Goal: Ask a question: Seek information or help from site administrators or community

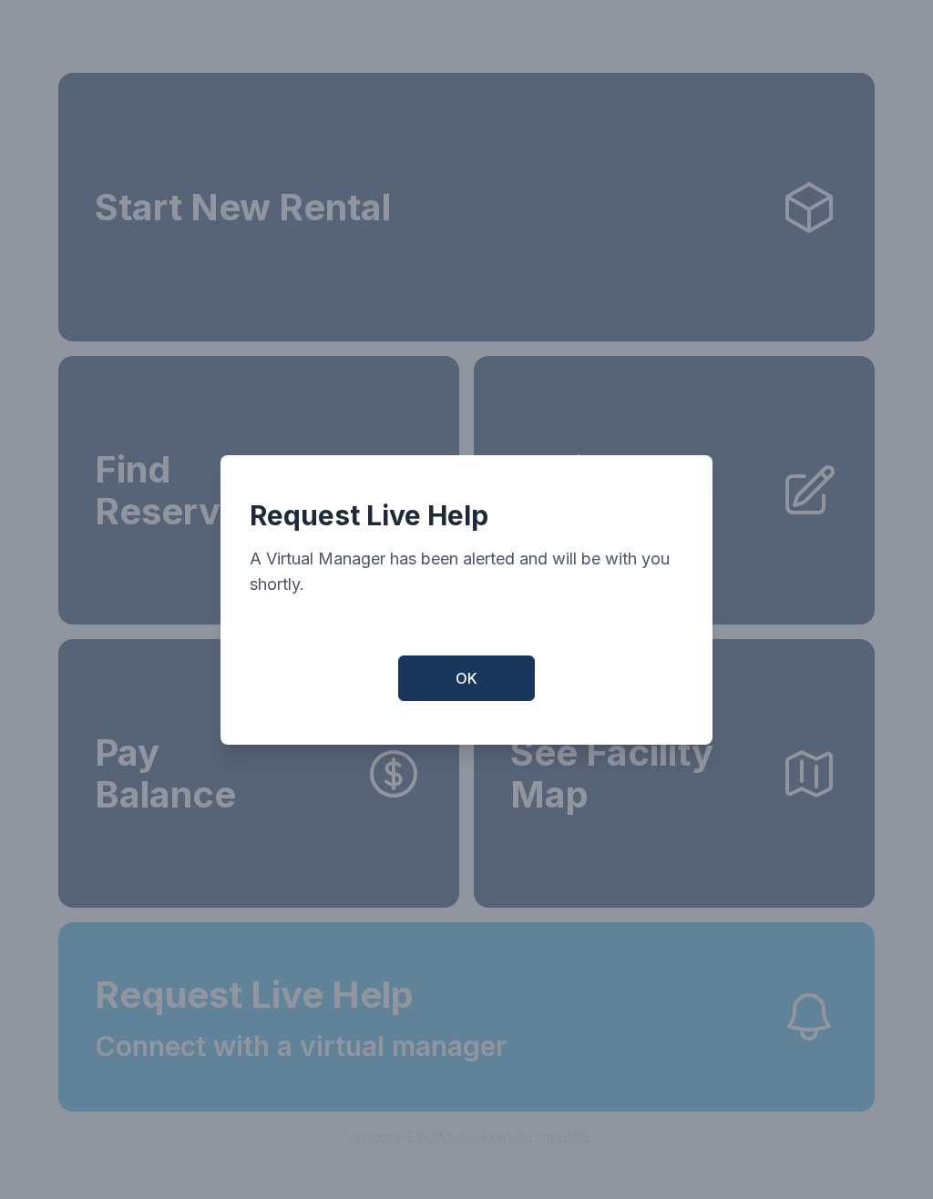
click at [489, 692] on button "OK" at bounding box center [466, 679] width 137 height 46
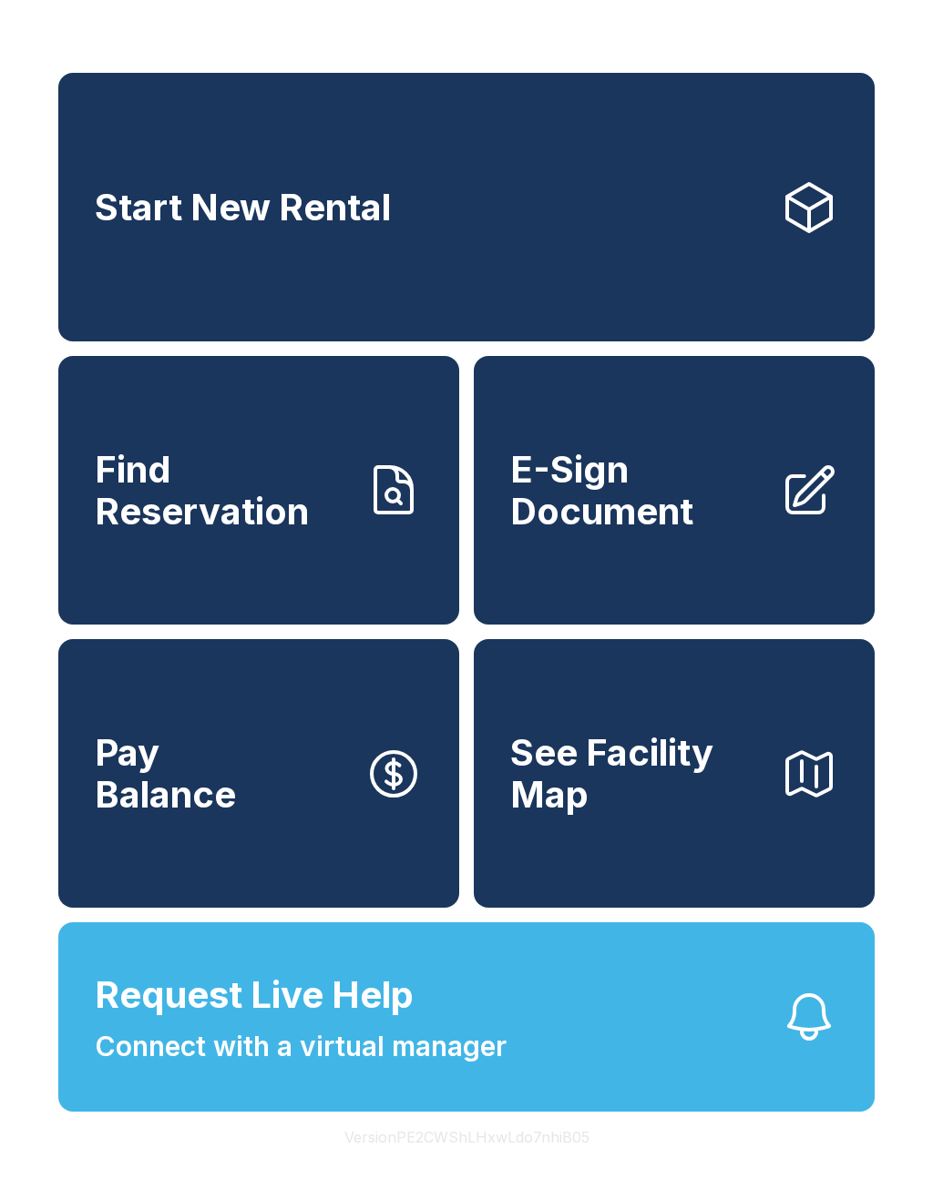
click at [607, 1063] on button "Request Live Help Connect with a virtual manager" at bounding box center [466, 1017] width 816 height 189
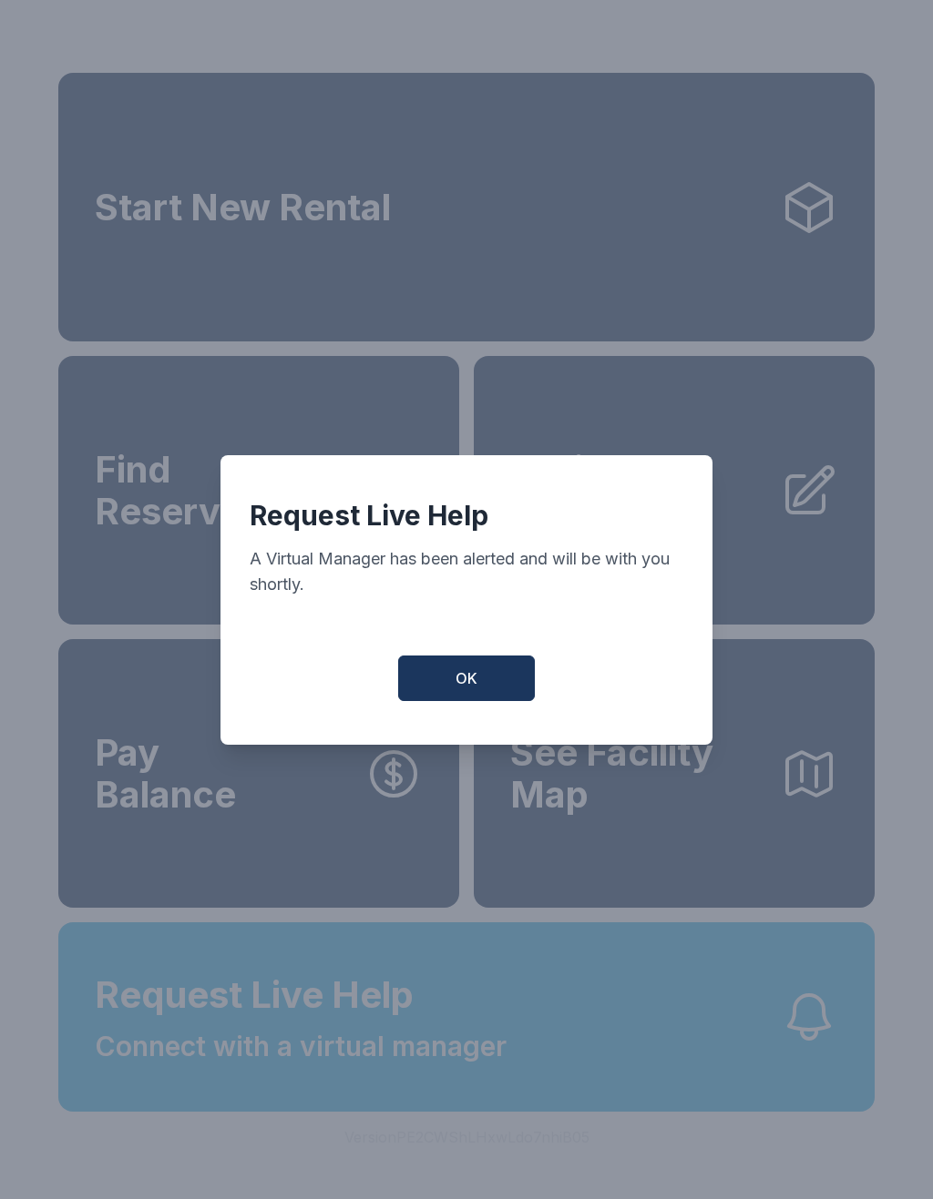
click at [488, 693] on button "OK" at bounding box center [466, 679] width 137 height 46
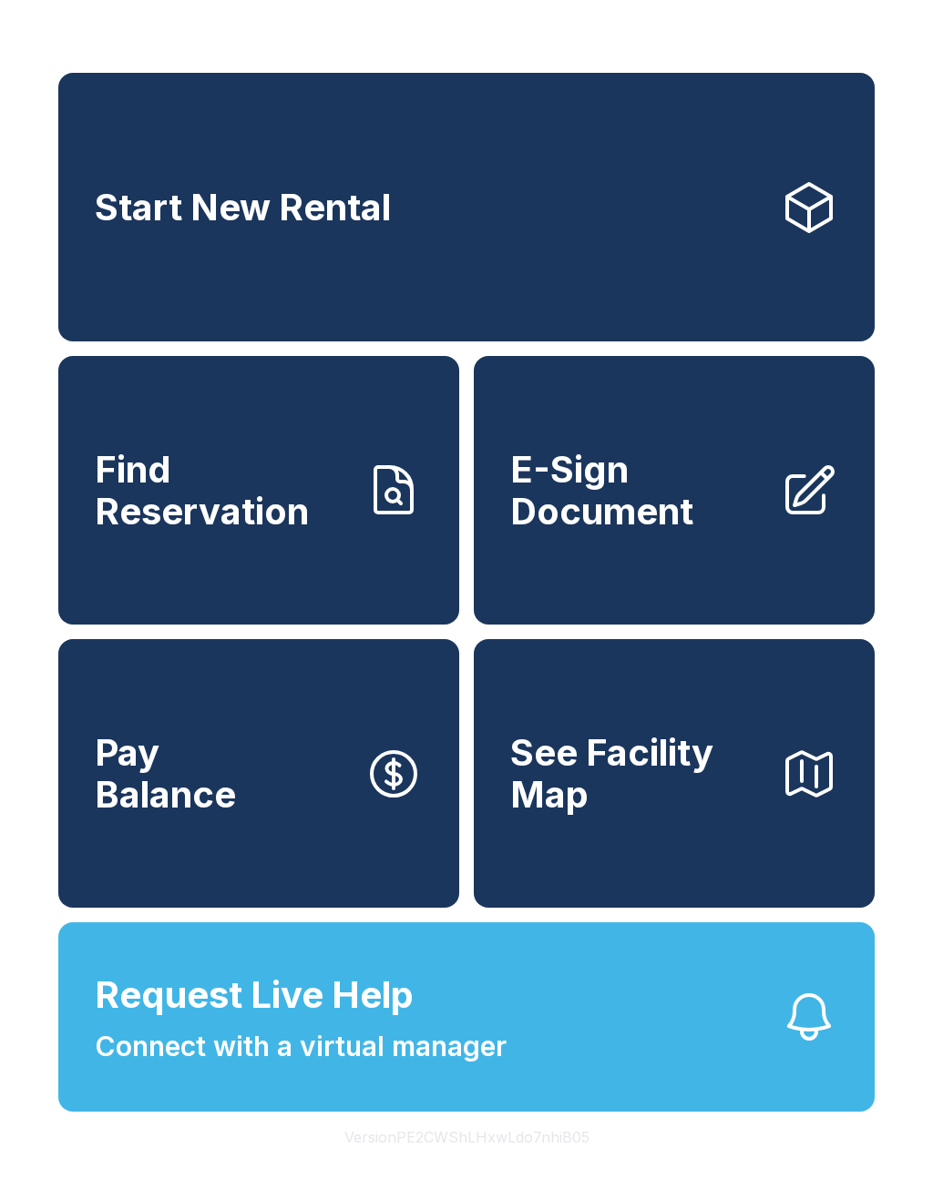
click at [475, 1057] on span "Request Live Help Connect with a virtual manager" at bounding box center [301, 1017] width 412 height 99
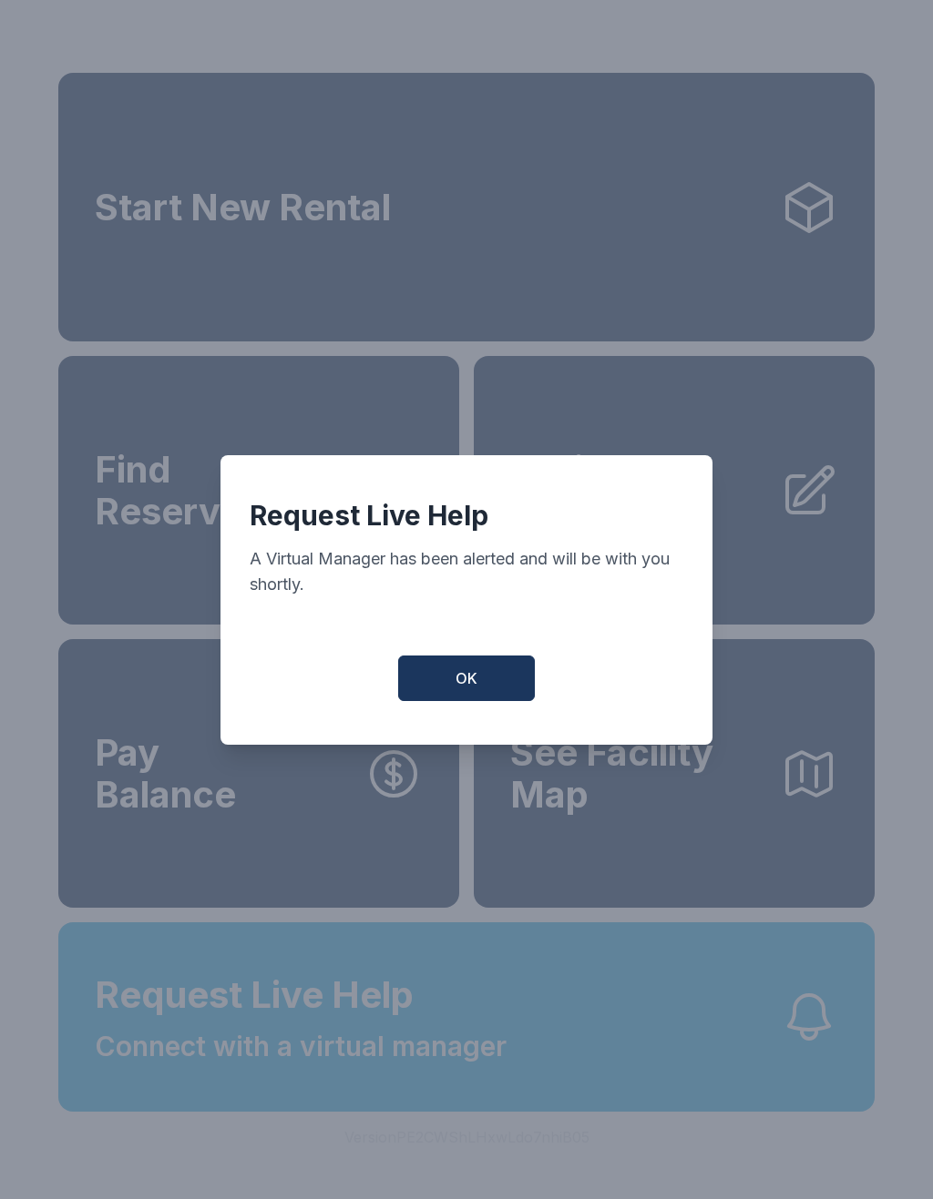
click at [481, 690] on button "OK" at bounding box center [466, 679] width 137 height 46
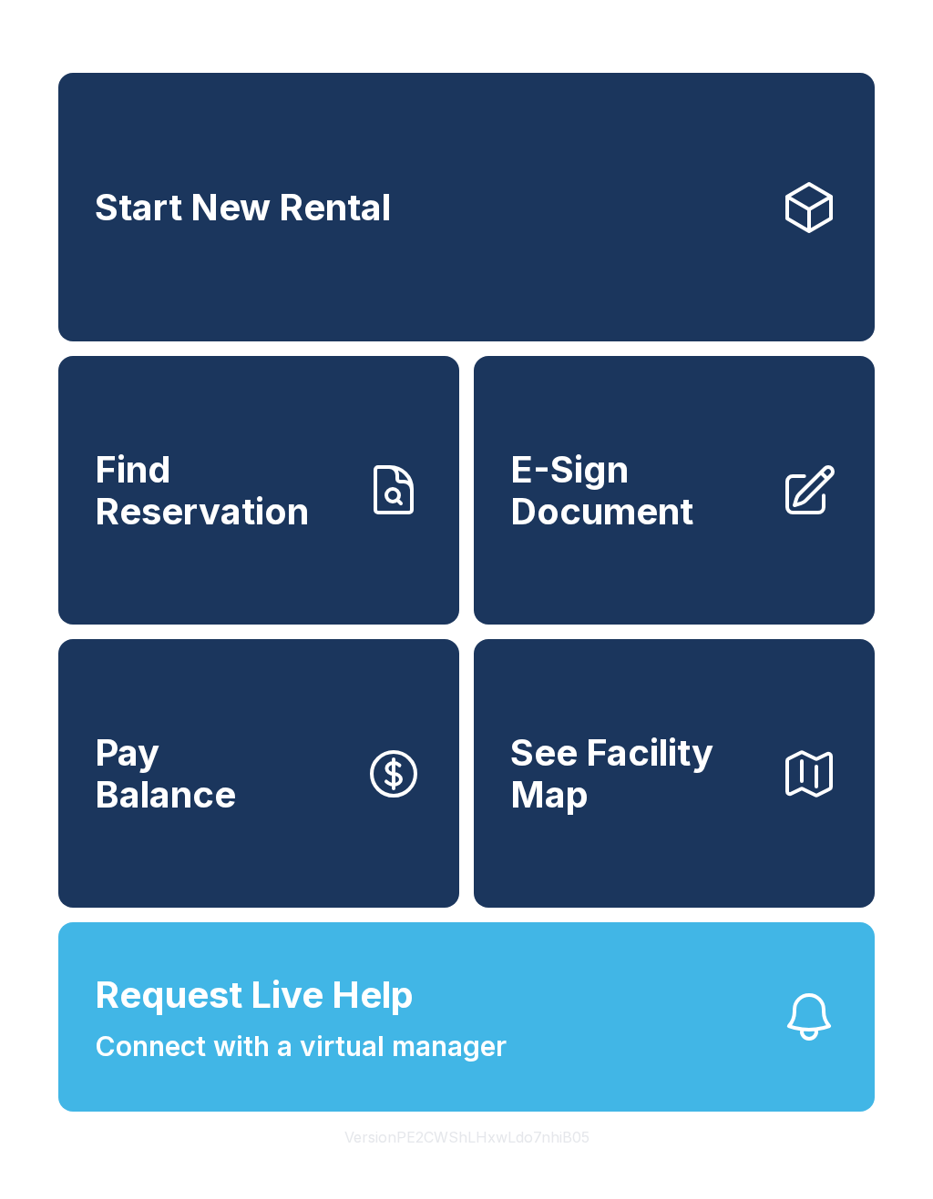
click at [484, 1067] on span "Connect with a virtual manager" at bounding box center [301, 1046] width 412 height 41
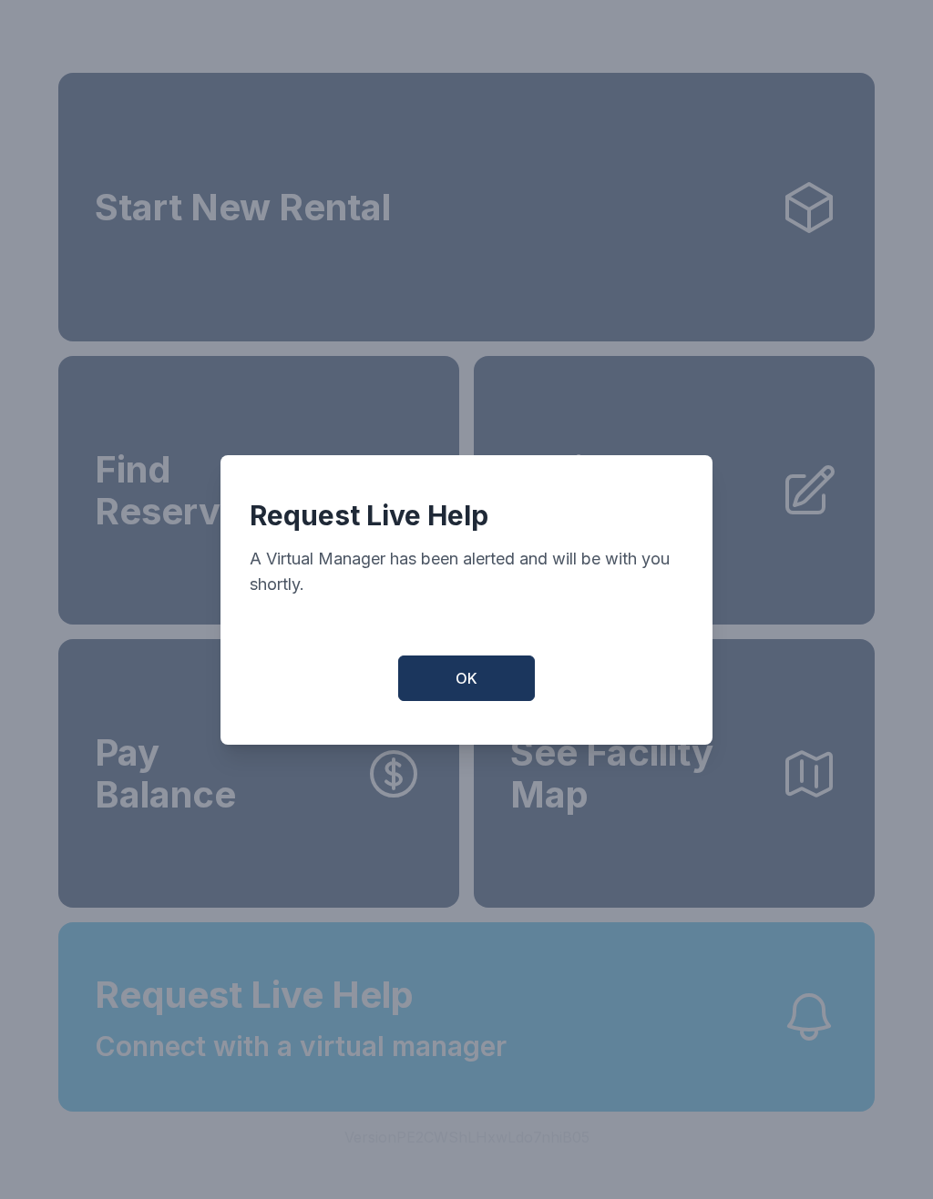
click at [474, 701] on button "OK" at bounding box center [466, 679] width 137 height 46
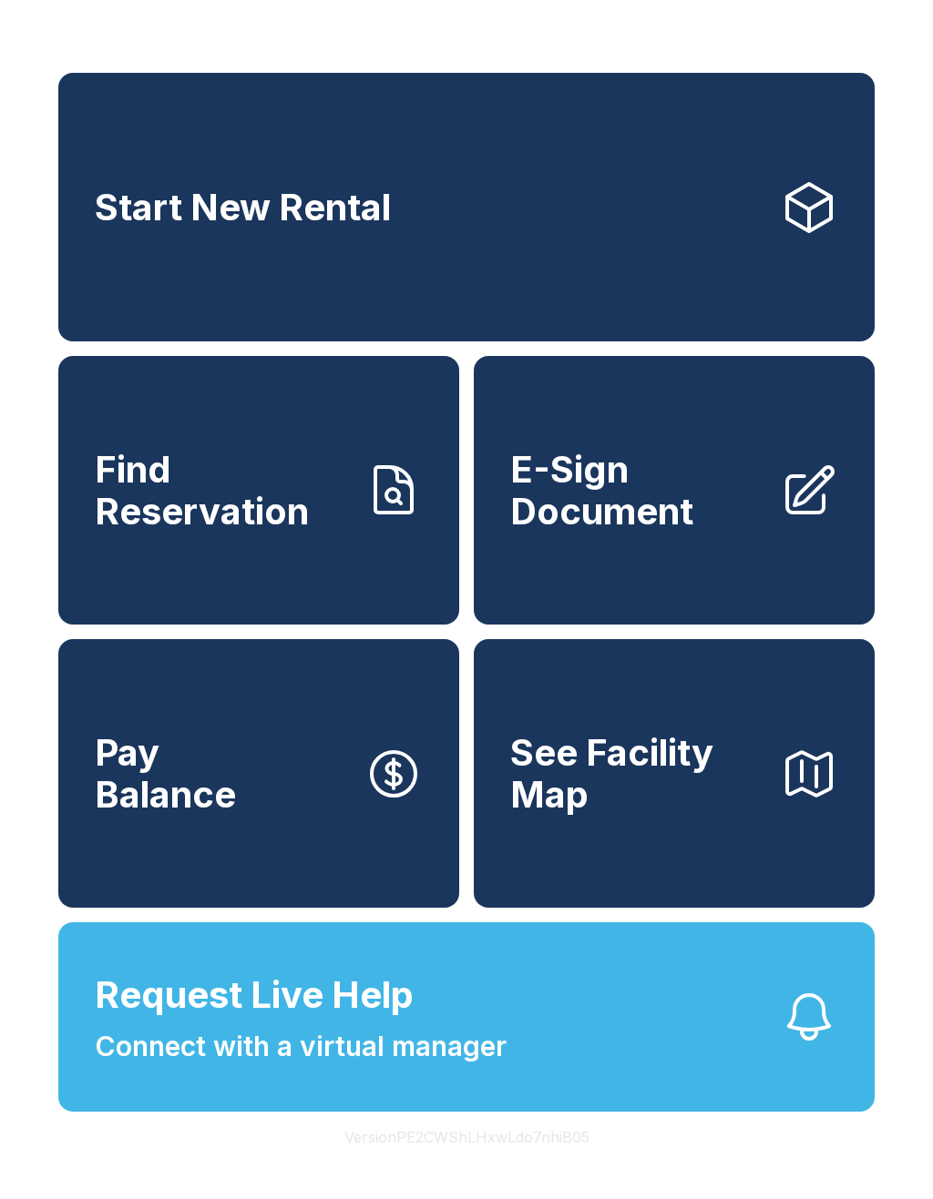
click at [817, 1035] on icon "button" at bounding box center [809, 1017] width 58 height 58
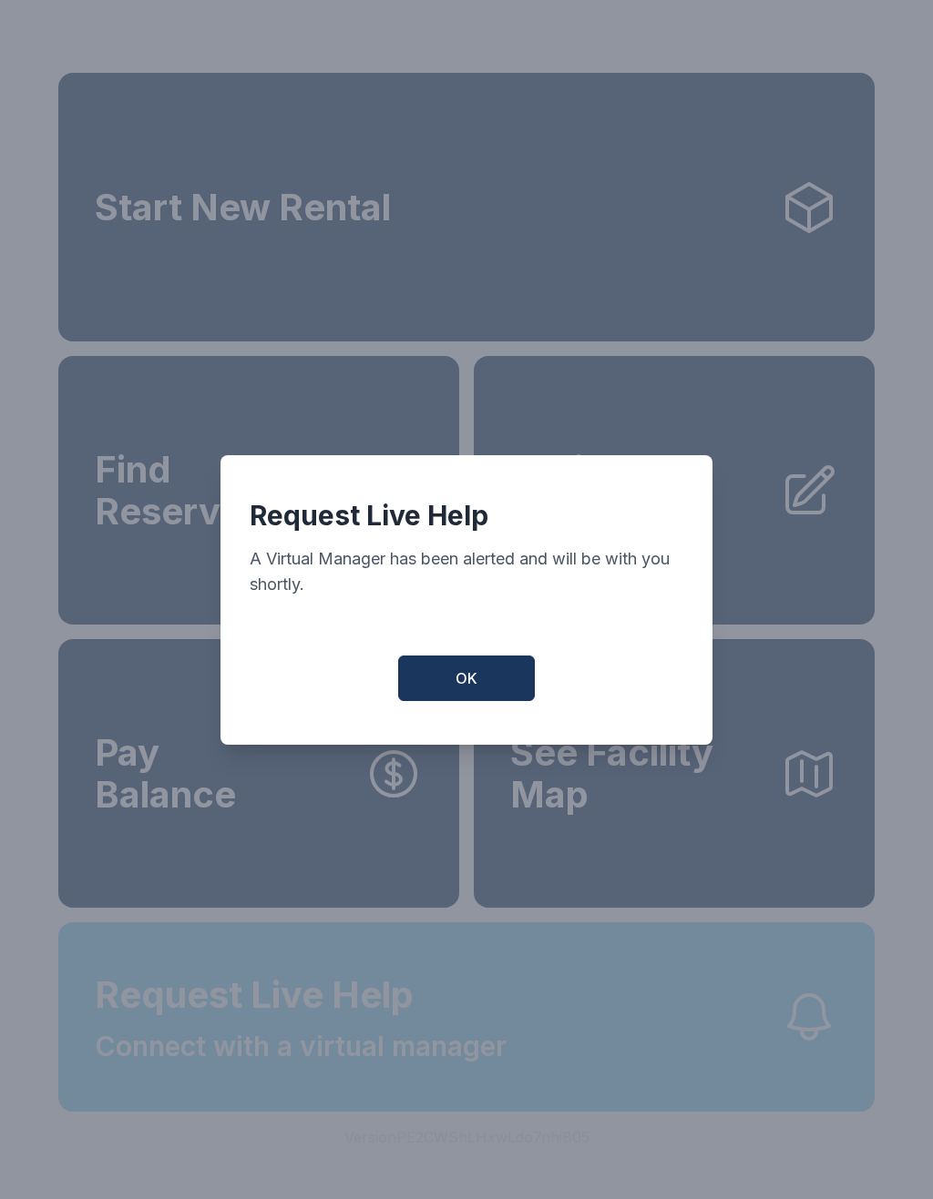
click at [816, 1035] on div "Request Live Help A Virtual Manager has been alerted and will be with you short…" at bounding box center [466, 599] width 933 height 1199
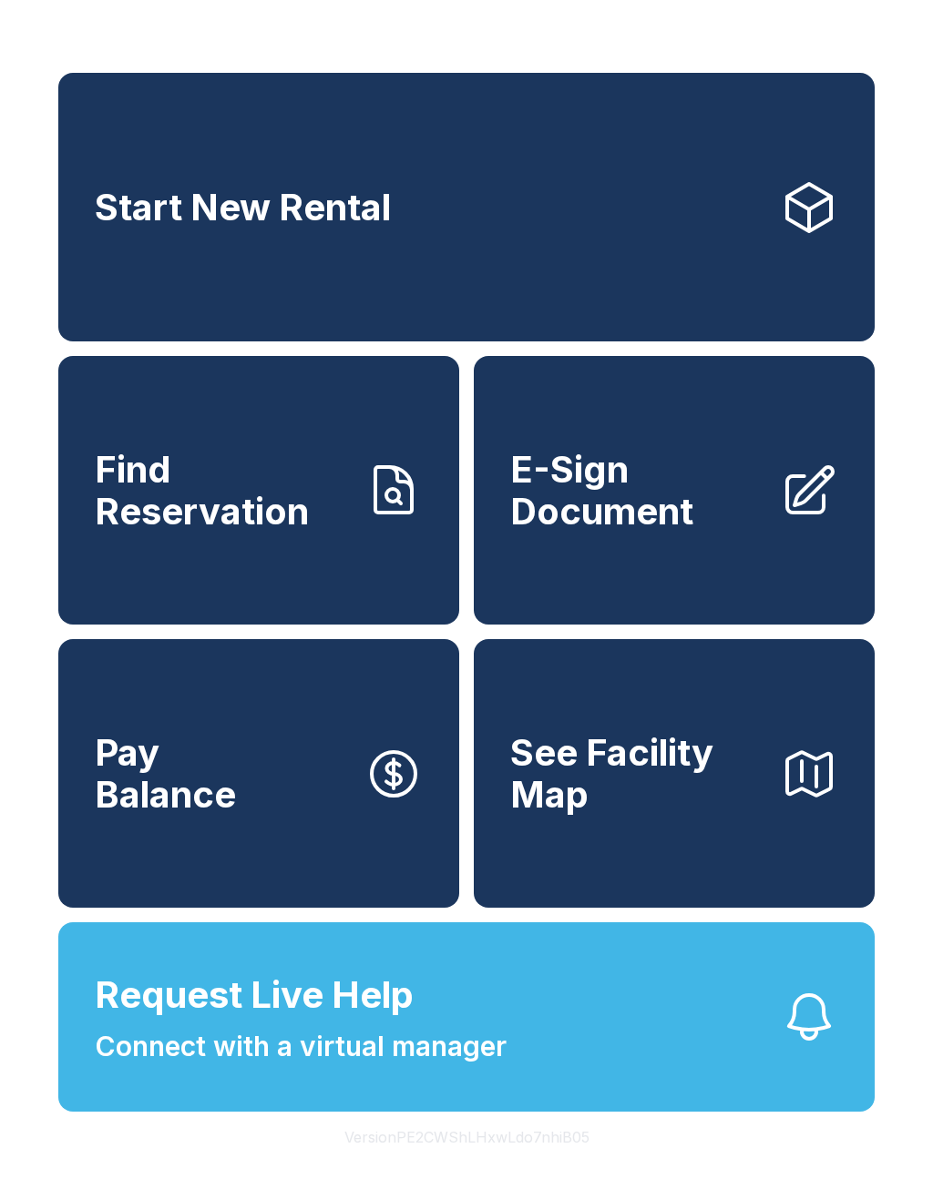
click at [759, 1058] on button "Request Live Help Connect with a virtual manager" at bounding box center [466, 1017] width 816 height 189
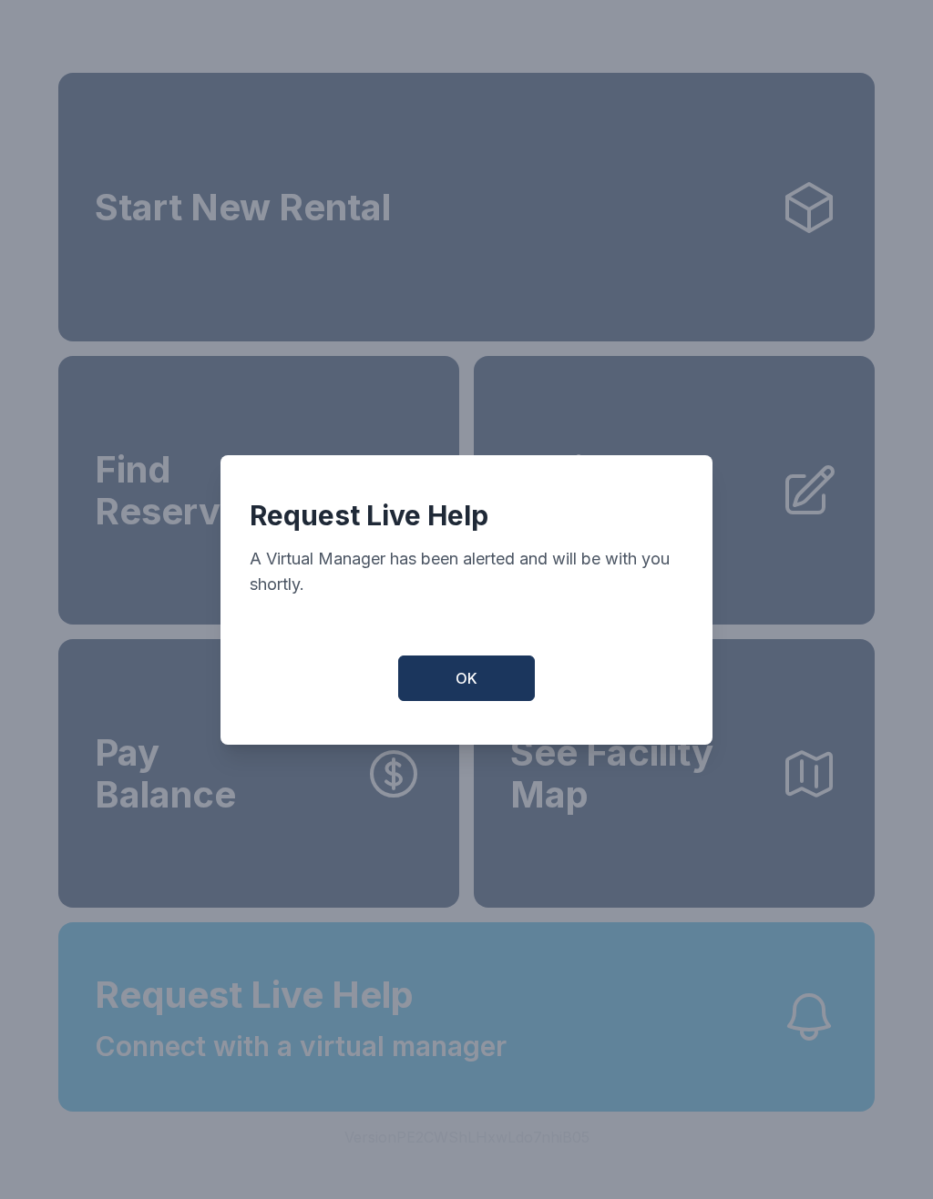
click at [484, 696] on button "OK" at bounding box center [466, 679] width 137 height 46
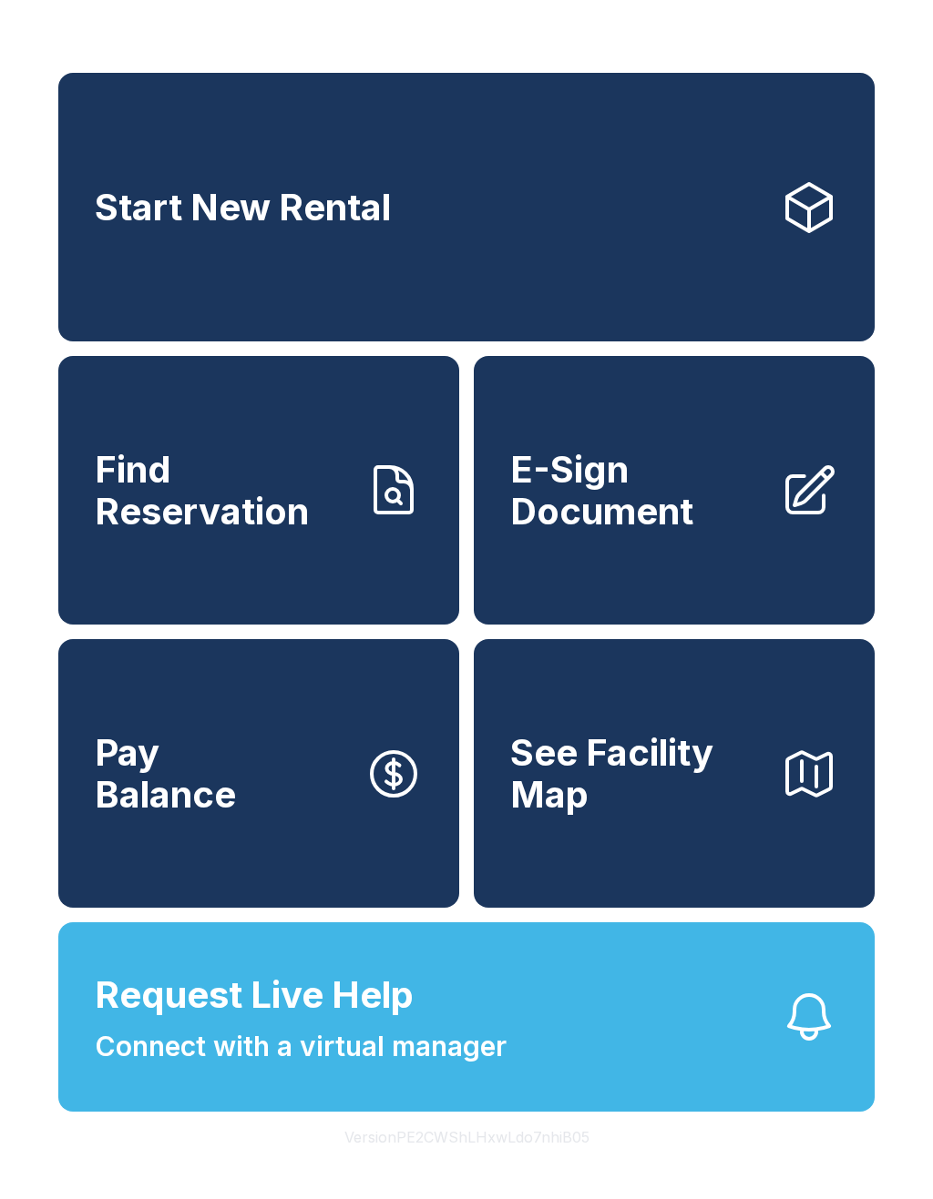
click at [144, 1023] on span "Request Live Help" at bounding box center [254, 995] width 319 height 55
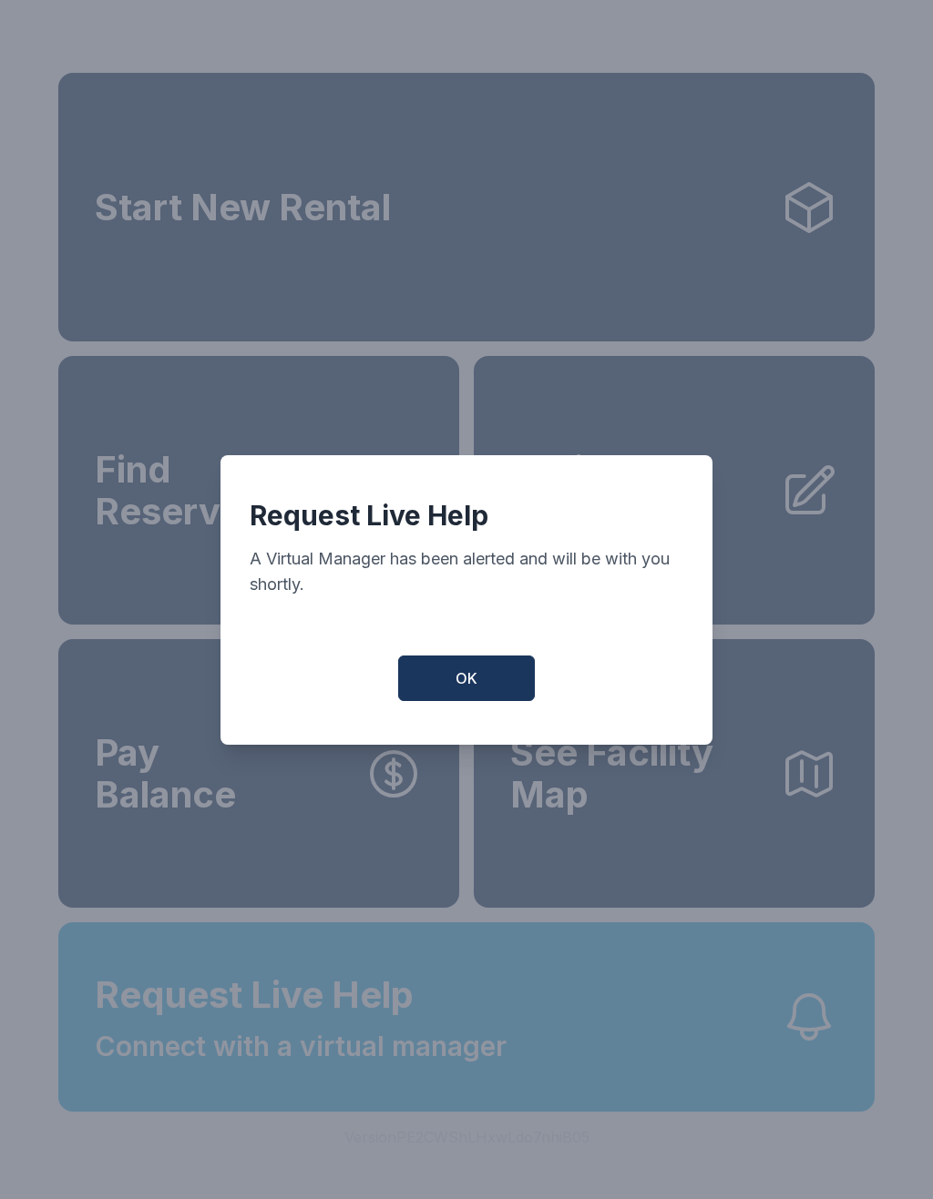
click at [482, 701] on button "OK" at bounding box center [466, 679] width 137 height 46
